Goal: Navigation & Orientation: Find specific page/section

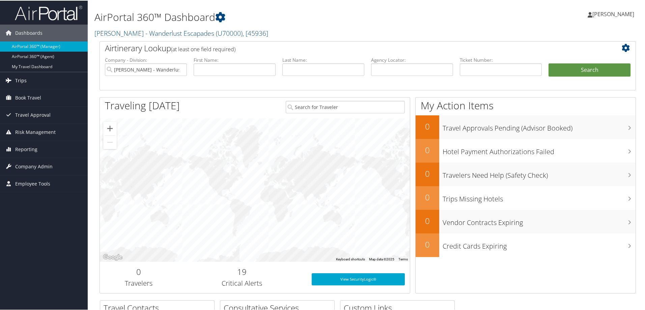
click at [19, 80] on span "Trips" at bounding box center [20, 79] width 11 height 17
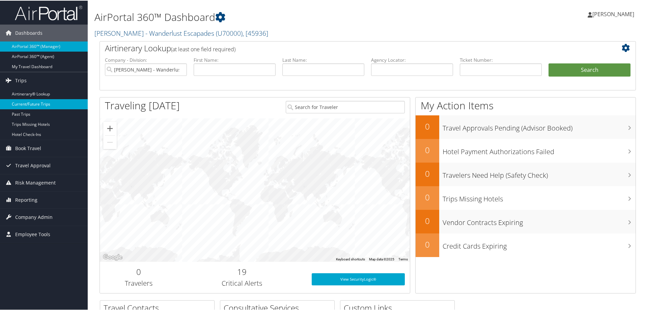
click at [22, 104] on link "Current/Future Trips" at bounding box center [44, 103] width 88 height 10
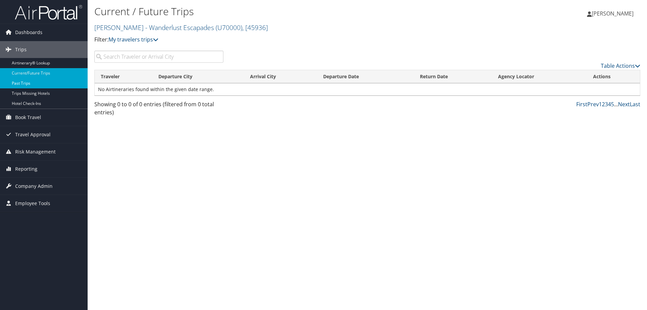
click at [22, 85] on link "Past Trips" at bounding box center [44, 83] width 88 height 10
click at [31, 64] on link "Airtinerary® Lookup" at bounding box center [44, 63] width 88 height 10
click at [201, 28] on link "Kaylee Underwood - Wanderlust Escapades ( U70000 ) , [ 45936 ]" at bounding box center [181, 27] width 174 height 9
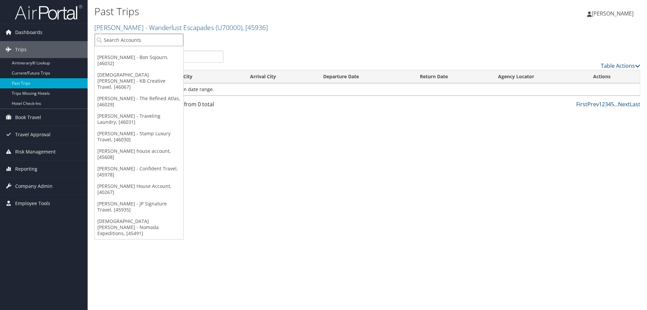
click at [158, 42] on input "search" at bounding box center [139, 40] width 89 height 12
type input "nikki"
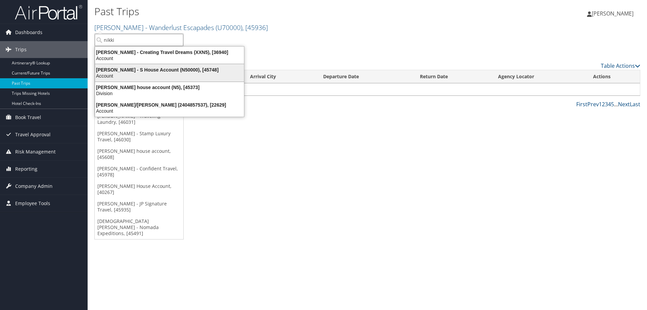
click at [157, 66] on div "Nikki Miner - S House Account (N50000), [45748] Account" at bounding box center [169, 73] width 147 height 16
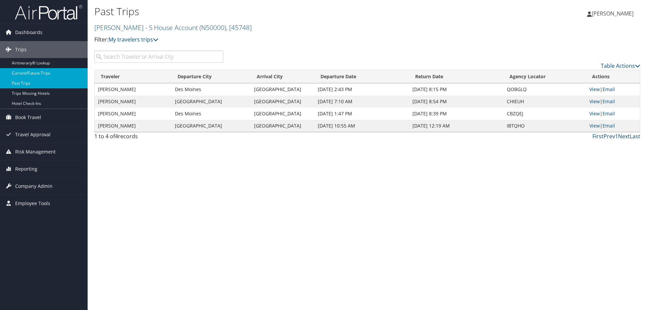
click at [34, 72] on link "Current/Future Trips" at bounding box center [44, 73] width 88 height 10
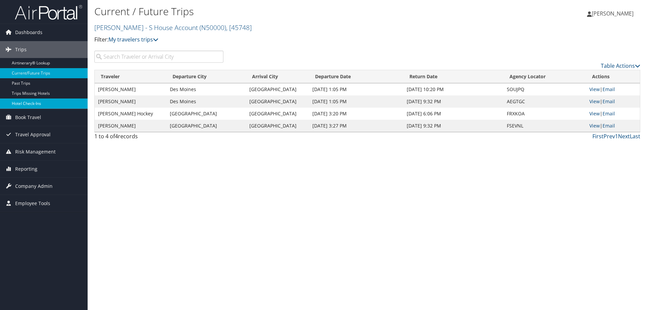
click at [40, 99] on link "Hotel Check-ins" at bounding box center [44, 103] width 88 height 10
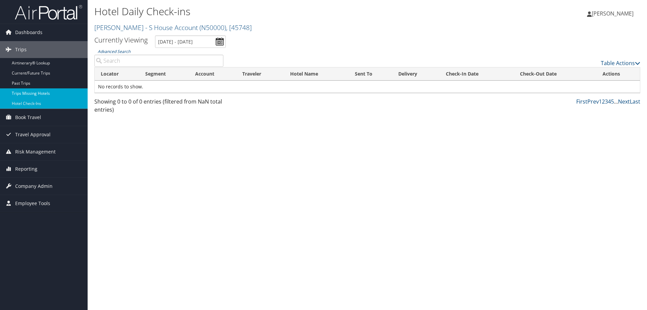
click at [39, 91] on link "Trips Missing Hotels" at bounding box center [44, 93] width 88 height 10
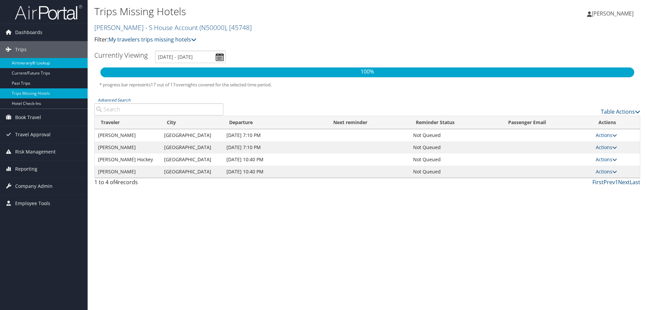
click at [29, 61] on link "Airtinerary® Lookup" at bounding box center [44, 63] width 88 height 10
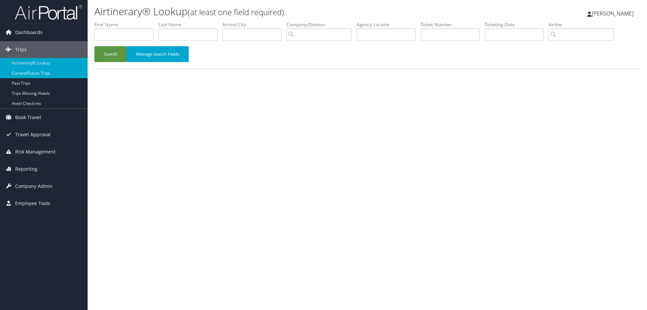
click at [33, 75] on link "Current/Future Trips" at bounding box center [44, 73] width 88 height 10
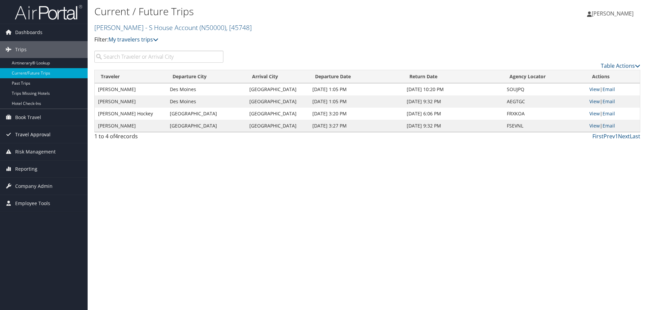
click at [43, 134] on span "Travel Approval" at bounding box center [32, 134] width 35 height 17
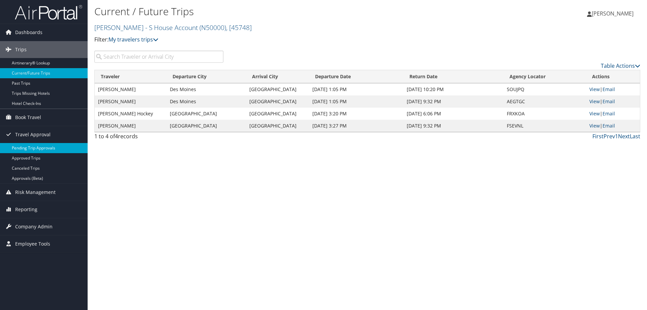
click at [44, 146] on link "Pending Trip Approvals" at bounding box center [44, 148] width 88 height 10
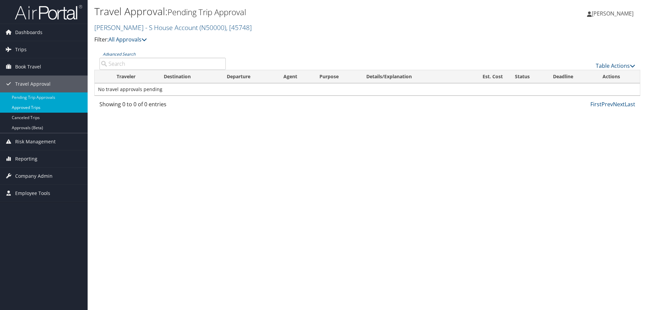
click at [39, 107] on link "Approved Trips" at bounding box center [44, 107] width 88 height 10
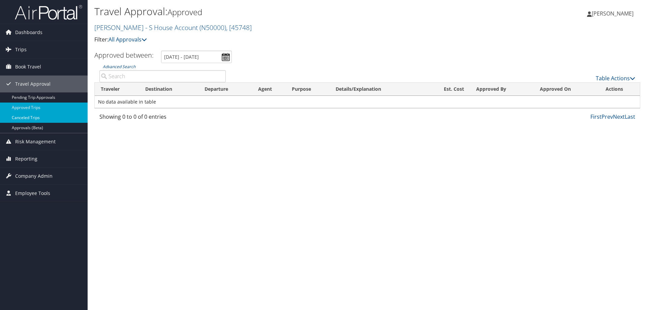
click at [36, 119] on link "Canceled Trips" at bounding box center [44, 118] width 88 height 10
click at [31, 33] on span "Dashboards" at bounding box center [28, 32] width 27 height 17
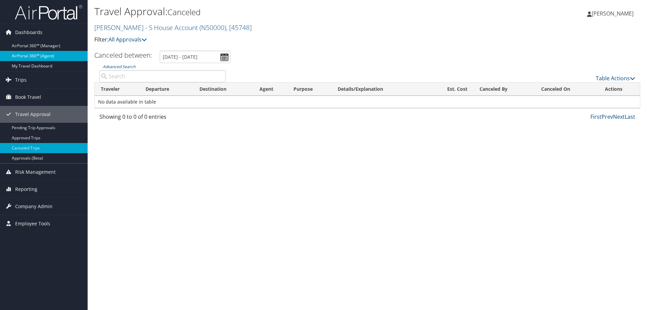
click at [32, 53] on link "AirPortal 360™ (Agent)" at bounding box center [44, 56] width 88 height 10
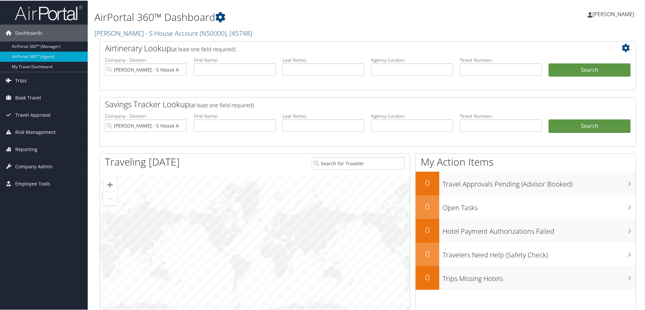
click at [13, 80] on link "Trips" at bounding box center [44, 79] width 88 height 17
